Goal: Download file/media

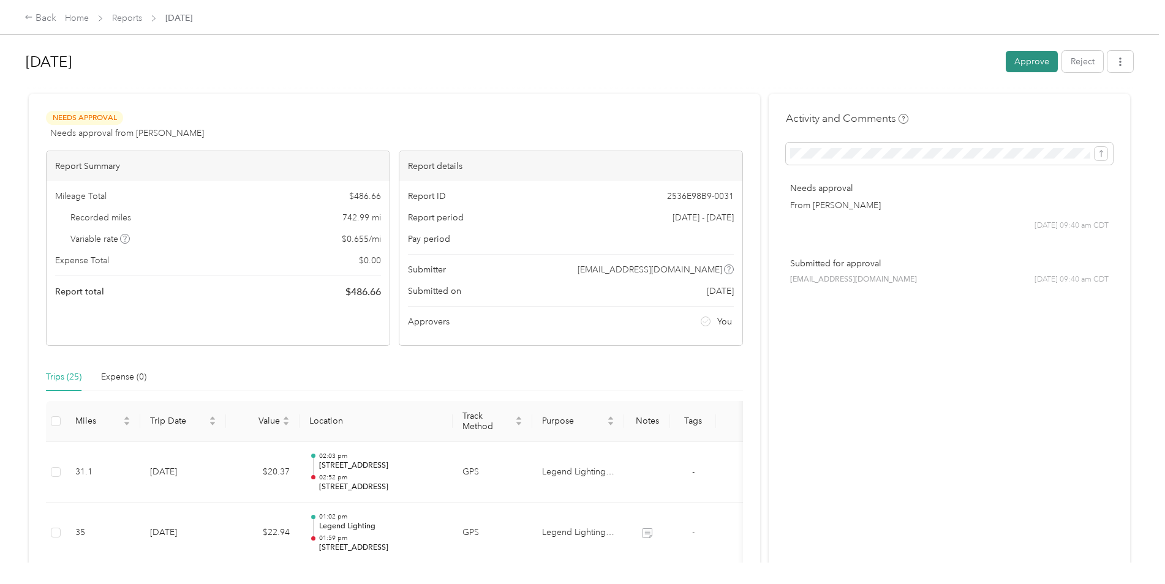
click at [1019, 66] on button "Approve" at bounding box center [1031, 61] width 52 height 21
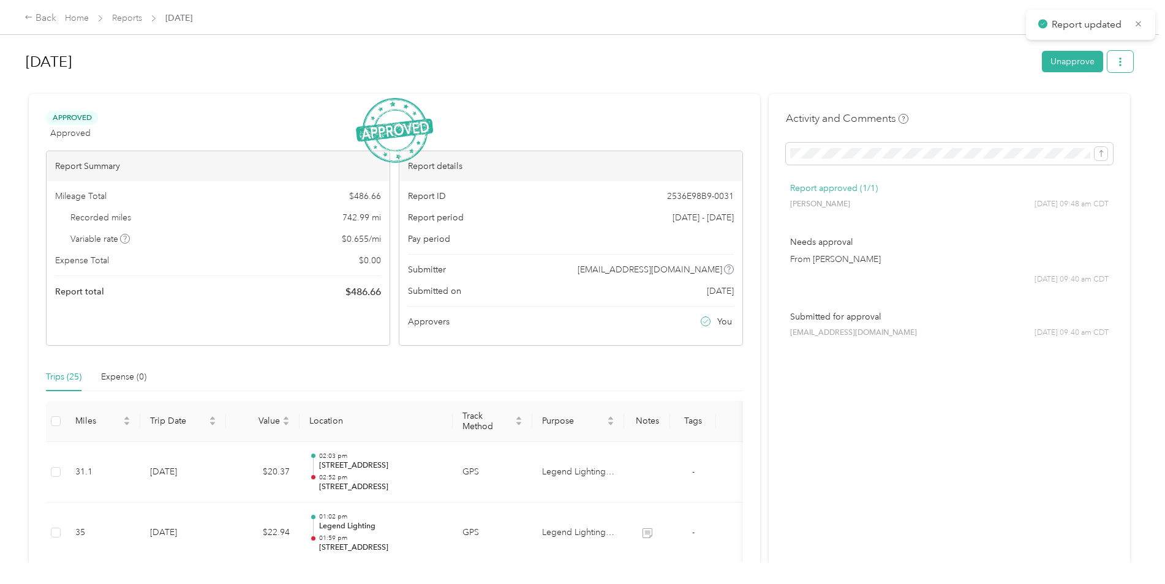
click at [1116, 61] on icon "button" at bounding box center [1120, 62] width 9 height 9
click at [1087, 106] on span "Download" at bounding box center [1082, 106] width 40 height 13
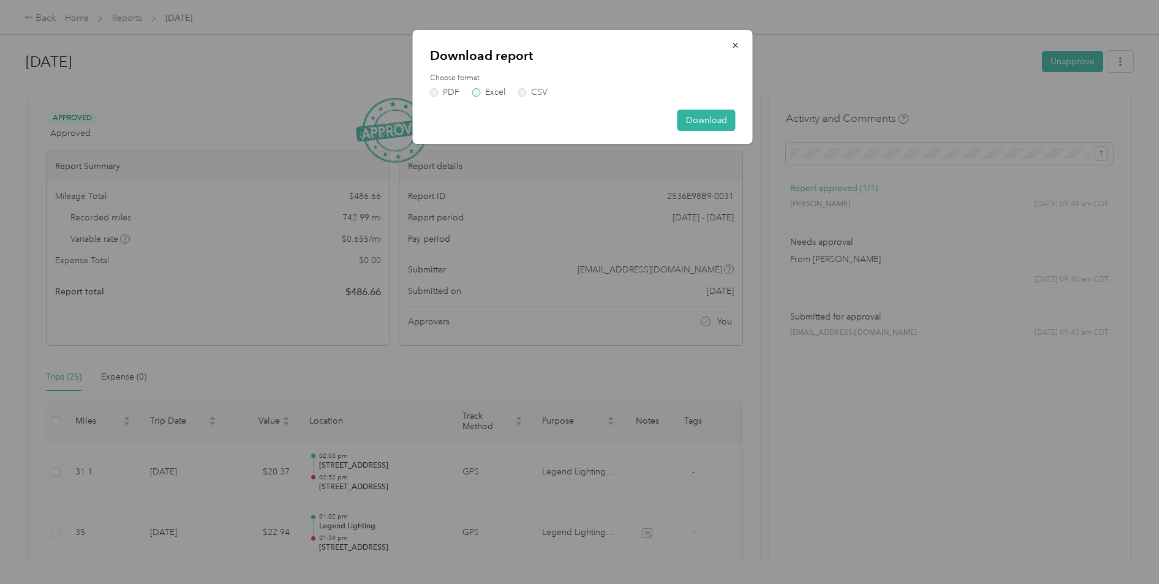
click at [478, 90] on label "Excel" at bounding box center [488, 92] width 33 height 9
click at [705, 119] on button "Download" at bounding box center [706, 120] width 58 height 21
